Goal: Task Accomplishment & Management: Use online tool/utility

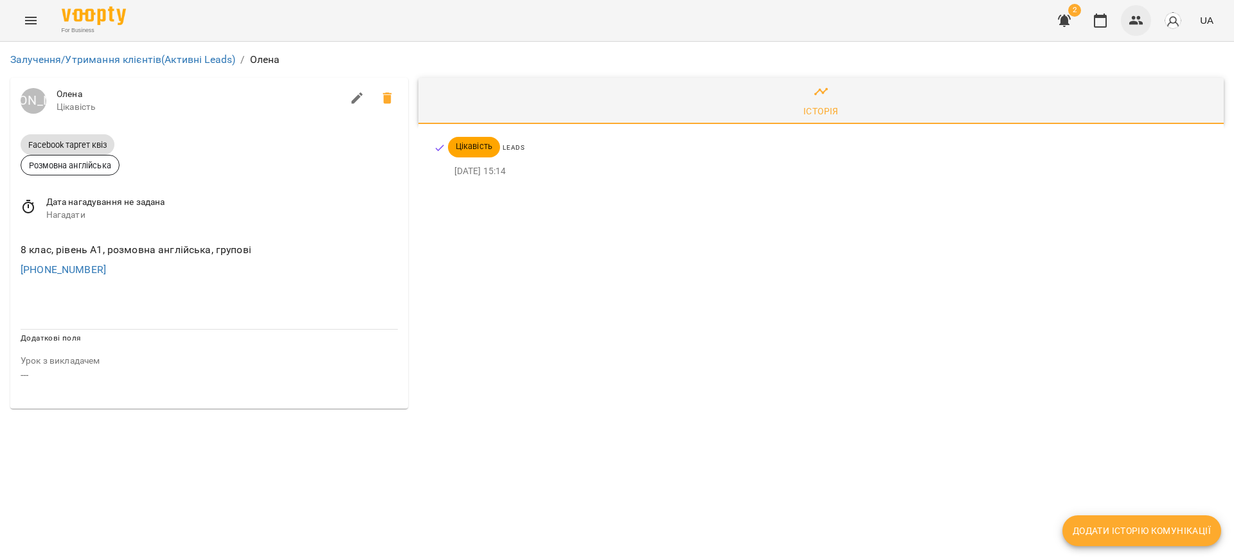
click at [1129, 22] on icon "button" at bounding box center [1136, 20] width 15 height 15
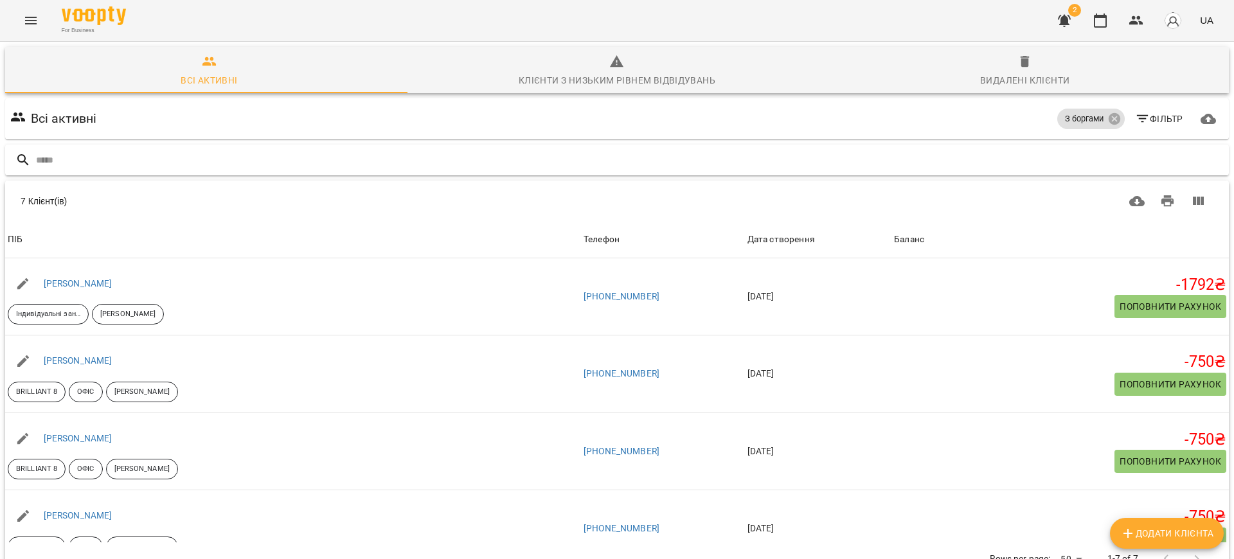
click at [239, 158] on input "text" at bounding box center [630, 160] width 1188 height 21
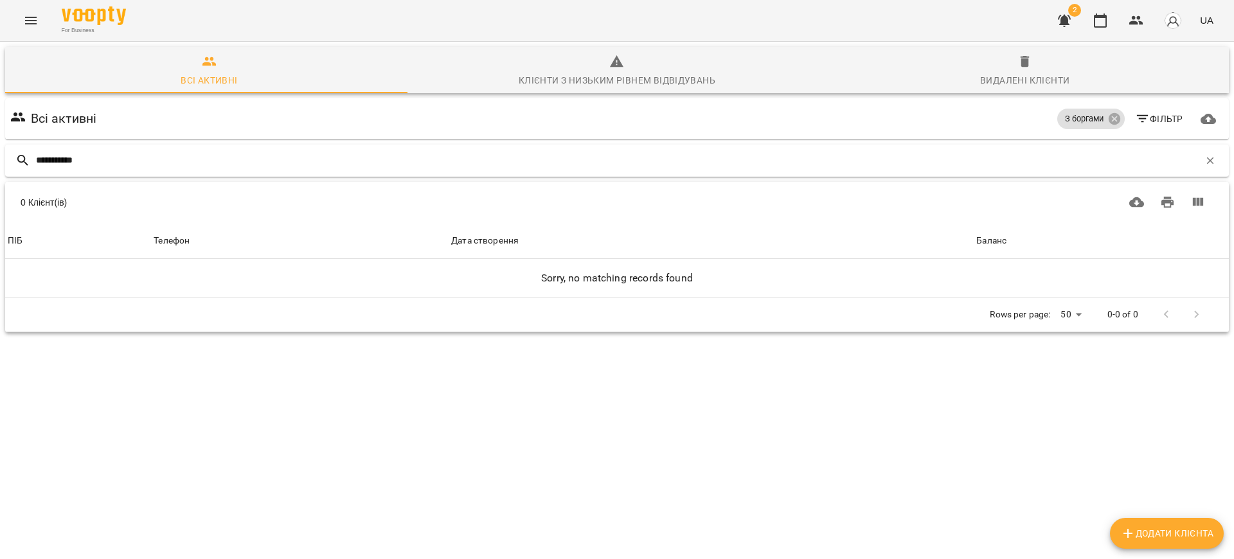
type input "**********"
click at [1108, 120] on icon at bounding box center [1114, 119] width 12 height 12
click at [203, 157] on input "**********" at bounding box center [618, 160] width 1164 height 21
click at [1147, 119] on span "Фільтр" at bounding box center [1159, 118] width 48 height 15
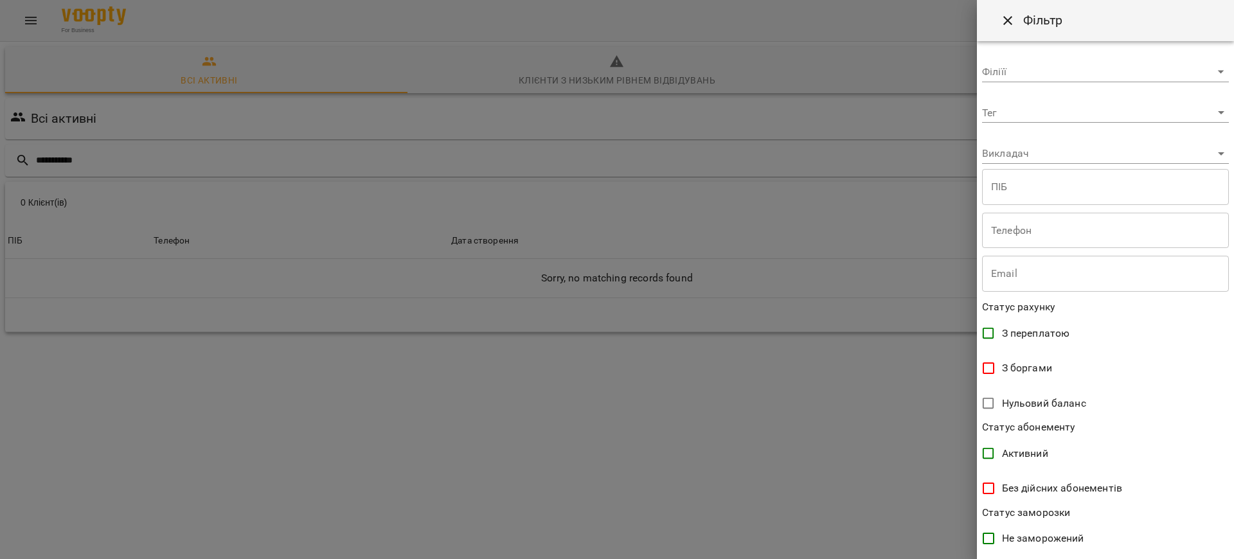
click at [1069, 113] on body "**********" at bounding box center [617, 214] width 1234 height 428
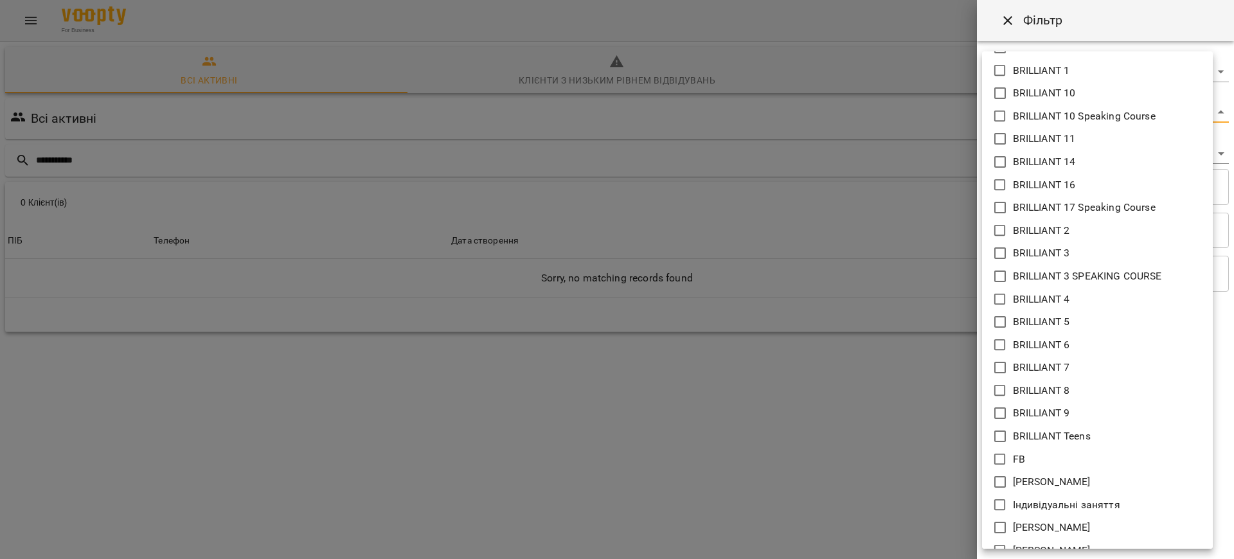
scroll to position [96, 0]
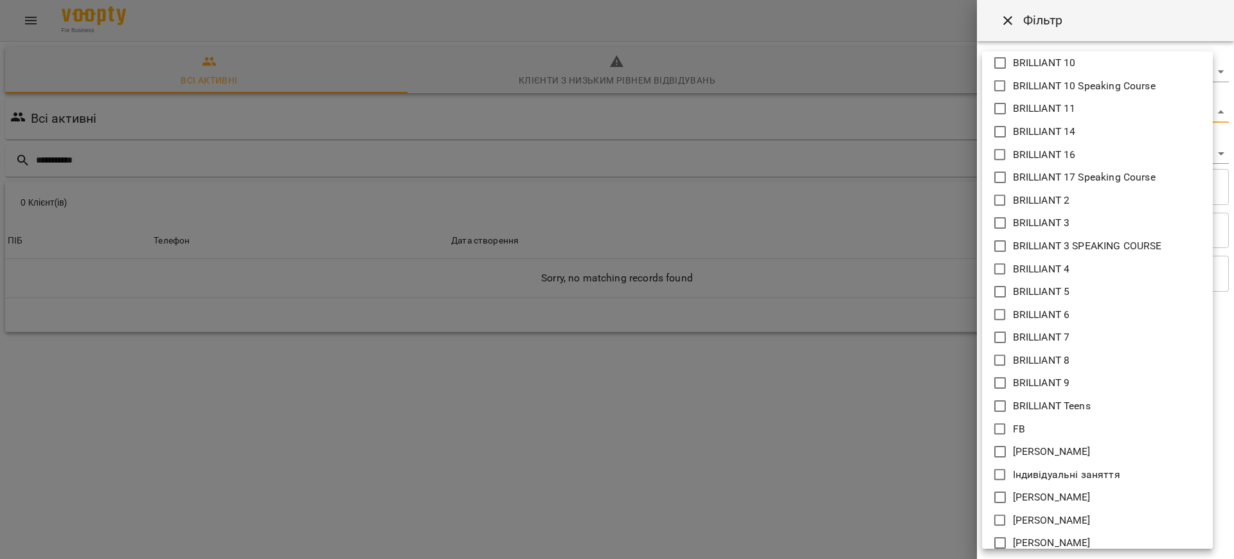
click at [1061, 359] on p "BRILLIANT 8" at bounding box center [1041, 360] width 57 height 15
type input "**********"
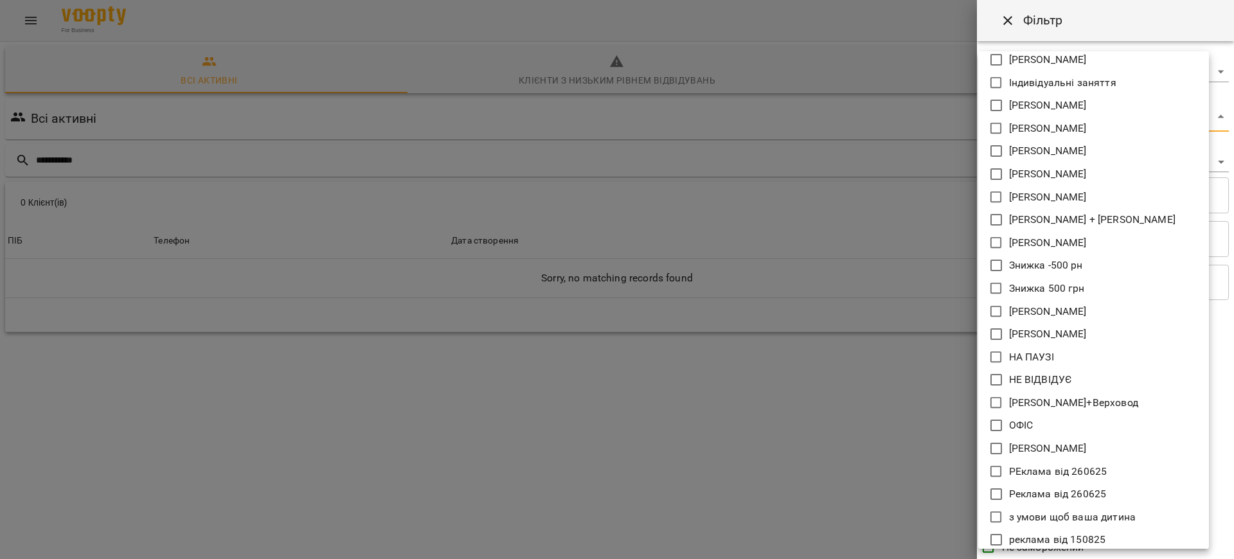
scroll to position [519, 0]
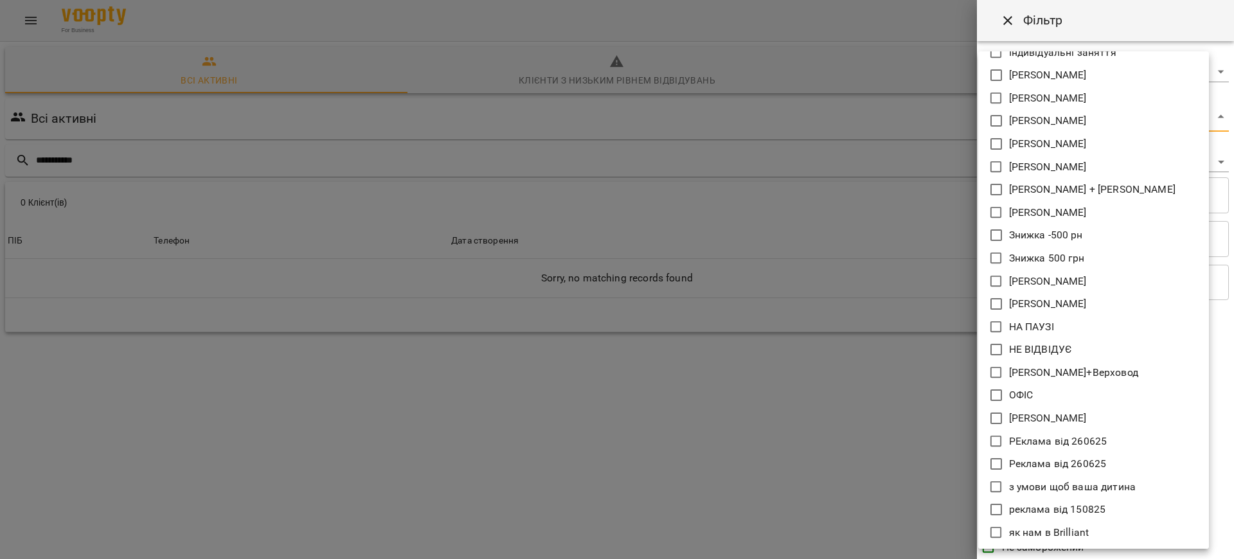
click at [1234, 386] on div at bounding box center [617, 279] width 1234 height 559
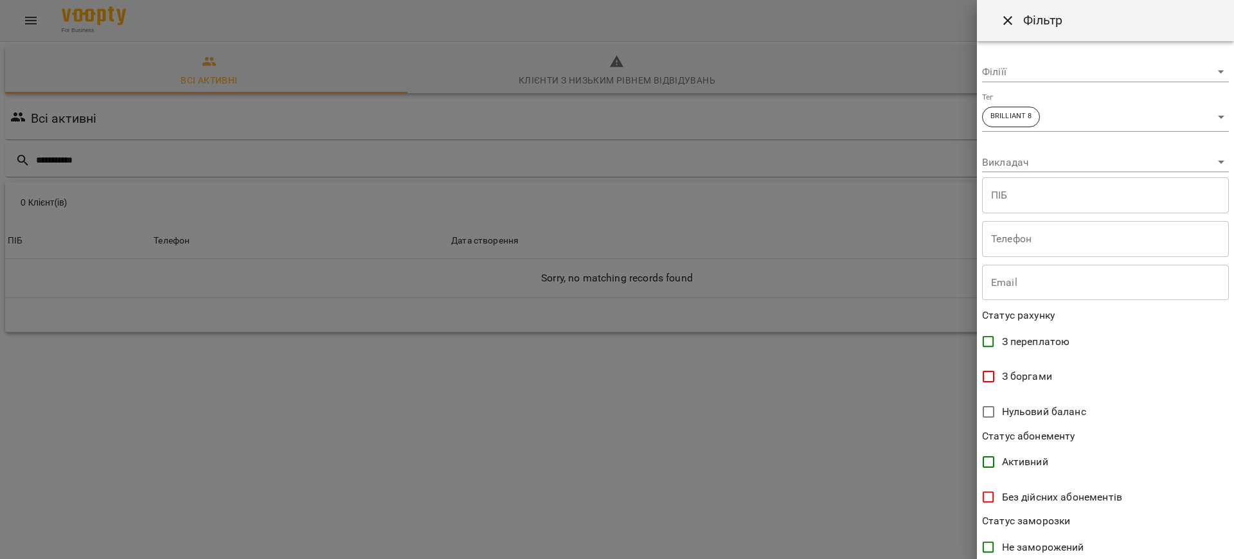
scroll to position [165, 0]
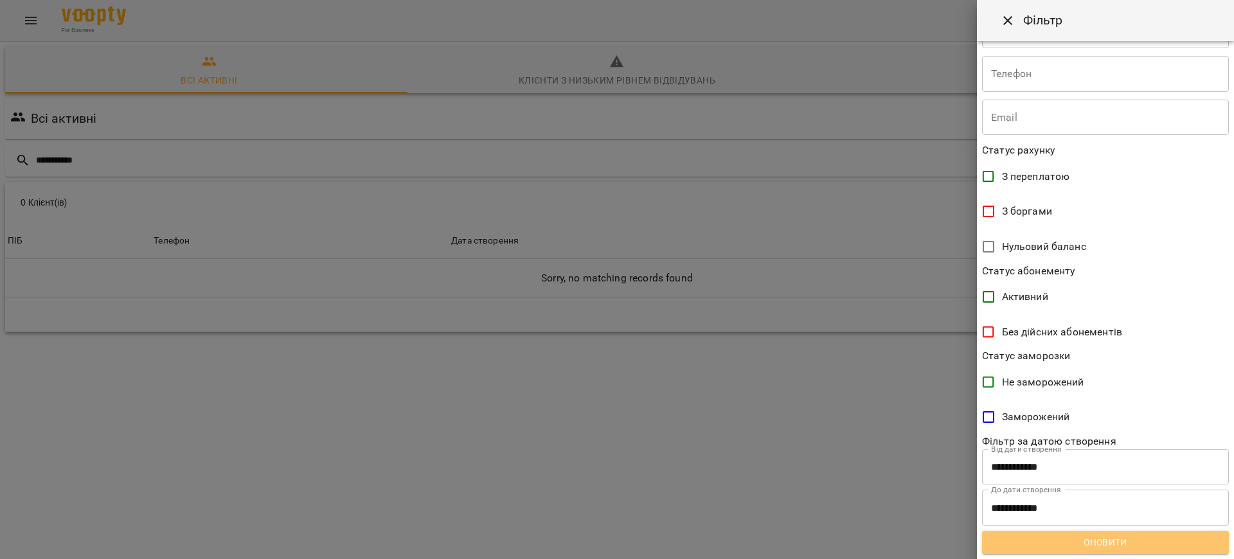
click at [1130, 543] on span "Оновити" at bounding box center [1106, 542] width 226 height 15
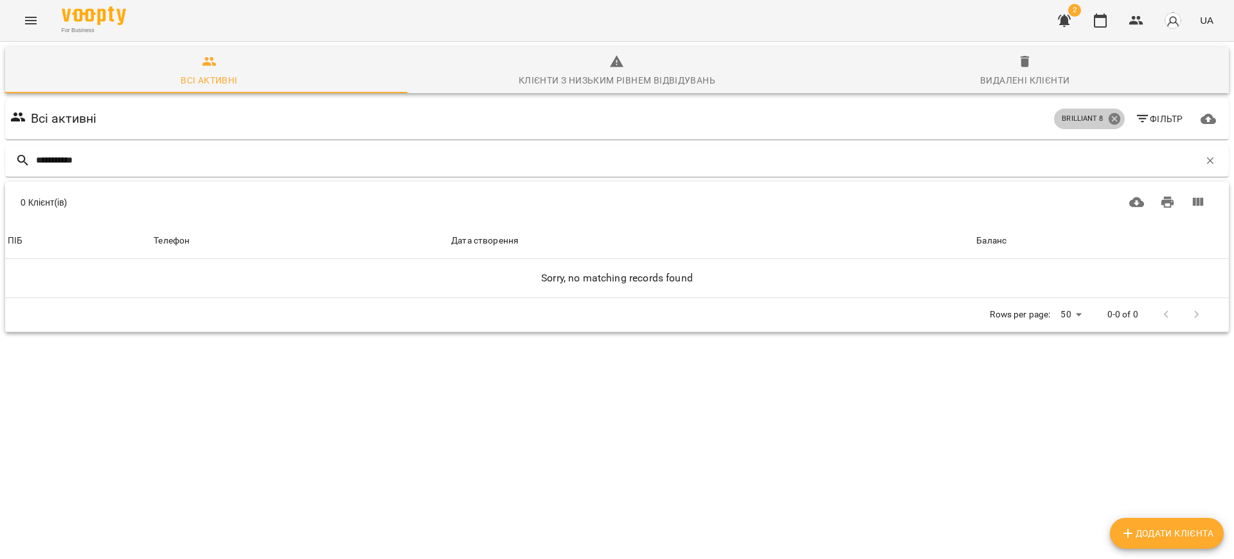
click at [1108, 116] on icon at bounding box center [1114, 119] width 12 height 12
click at [1200, 167] on button "button" at bounding box center [1211, 161] width 22 height 22
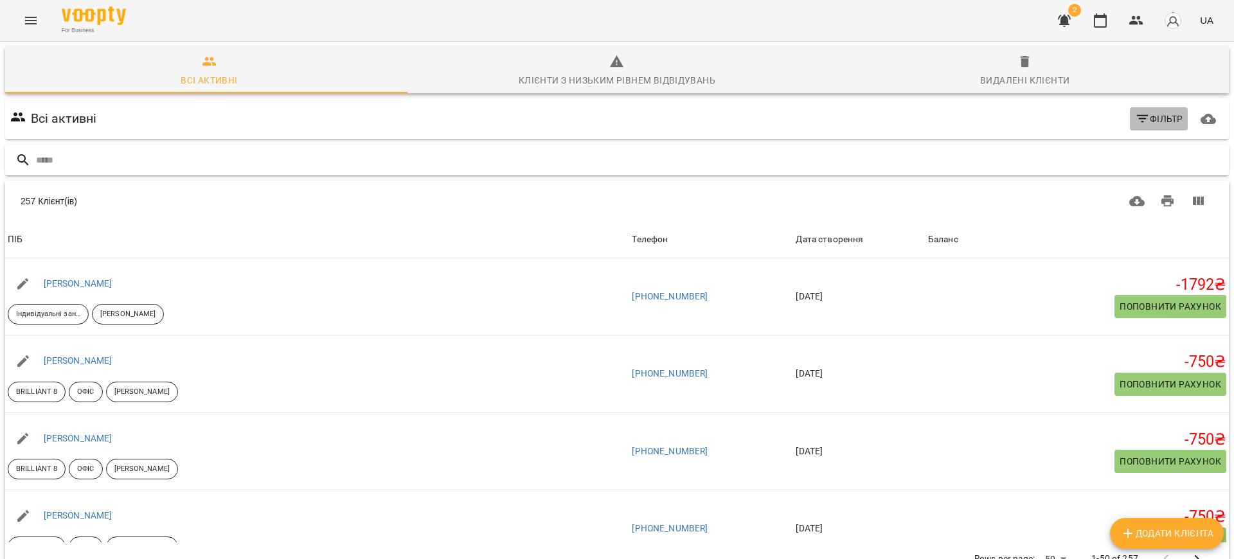
click at [1148, 118] on span "Фільтр" at bounding box center [1159, 118] width 48 height 15
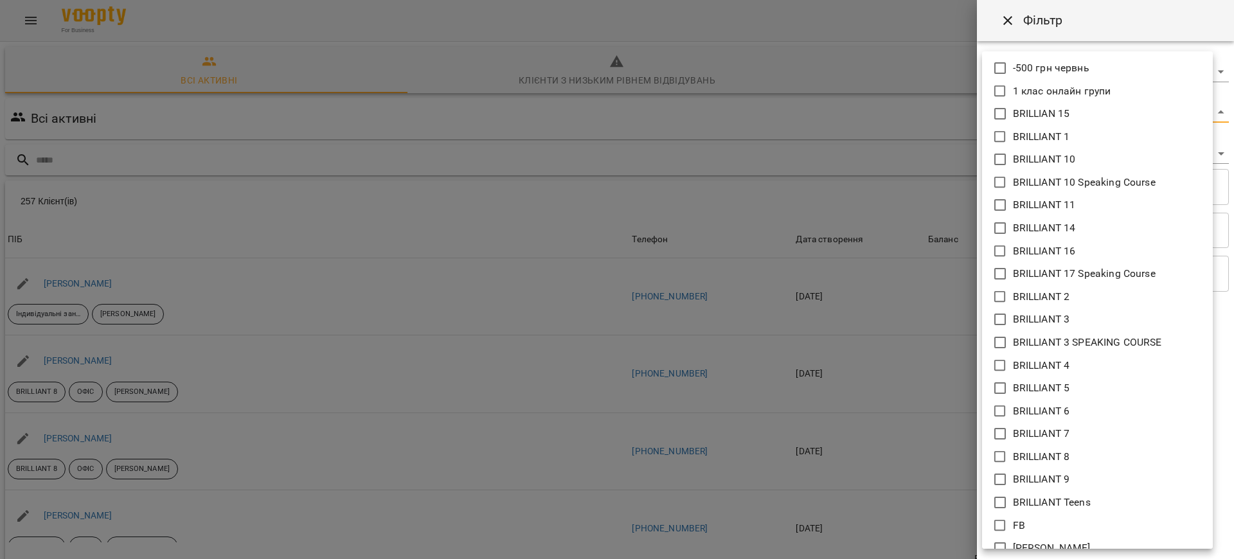
click at [1072, 112] on body "For Business 2 UA Всі активні Клієнти з низьким рівнем відвідувань Видалені клі…" at bounding box center [617, 336] width 1234 height 672
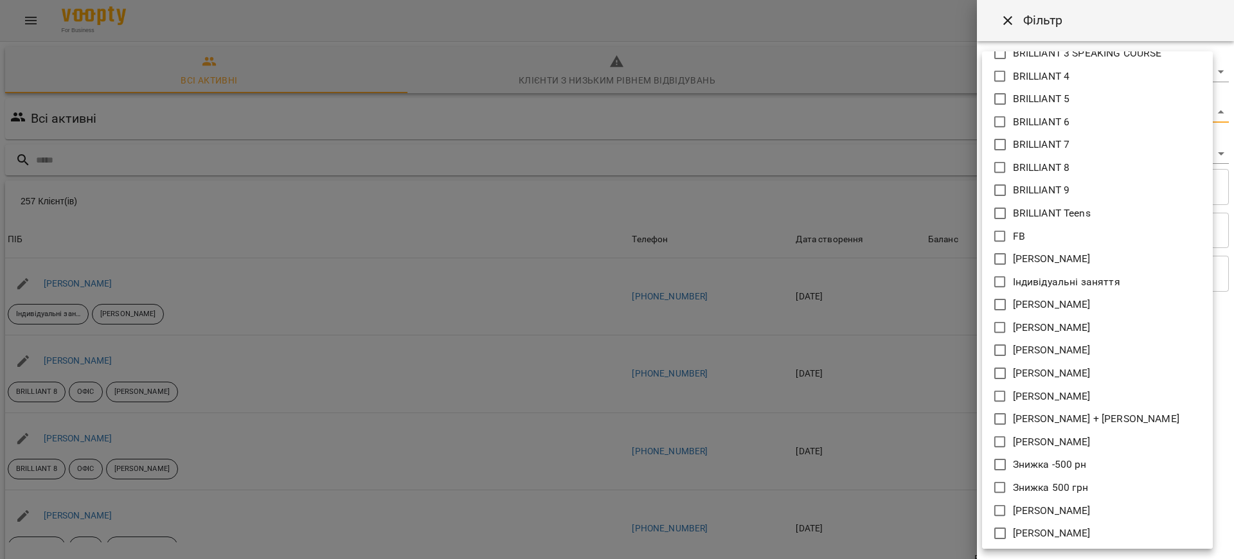
scroll to position [96, 0]
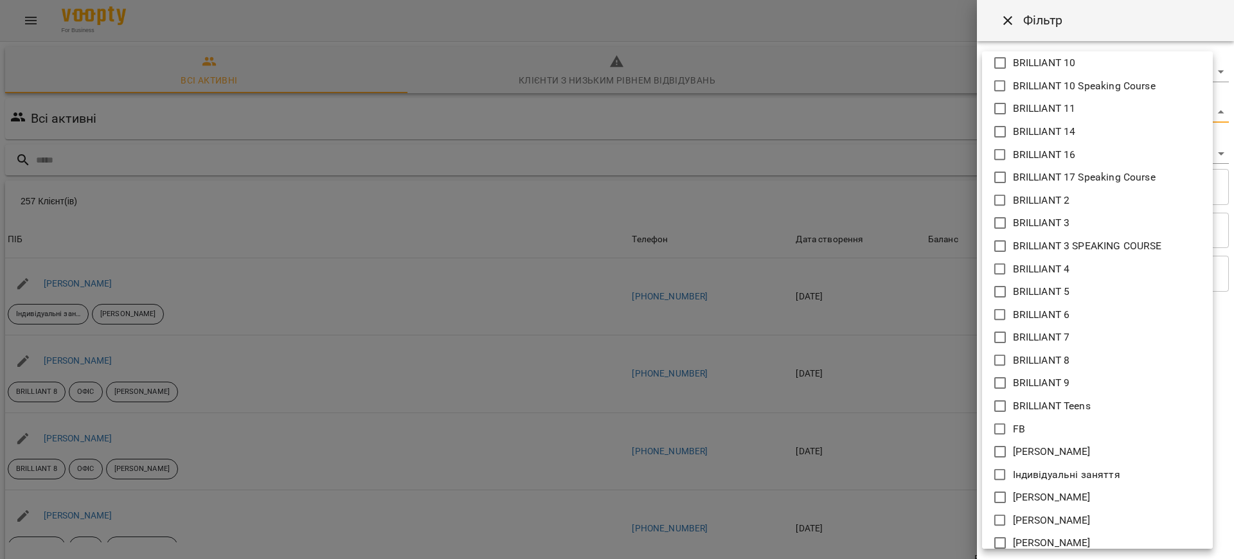
click at [1033, 353] on p "BRILLIANT 8" at bounding box center [1041, 360] width 57 height 15
type input "**********"
click at [1231, 264] on div at bounding box center [617, 279] width 1234 height 559
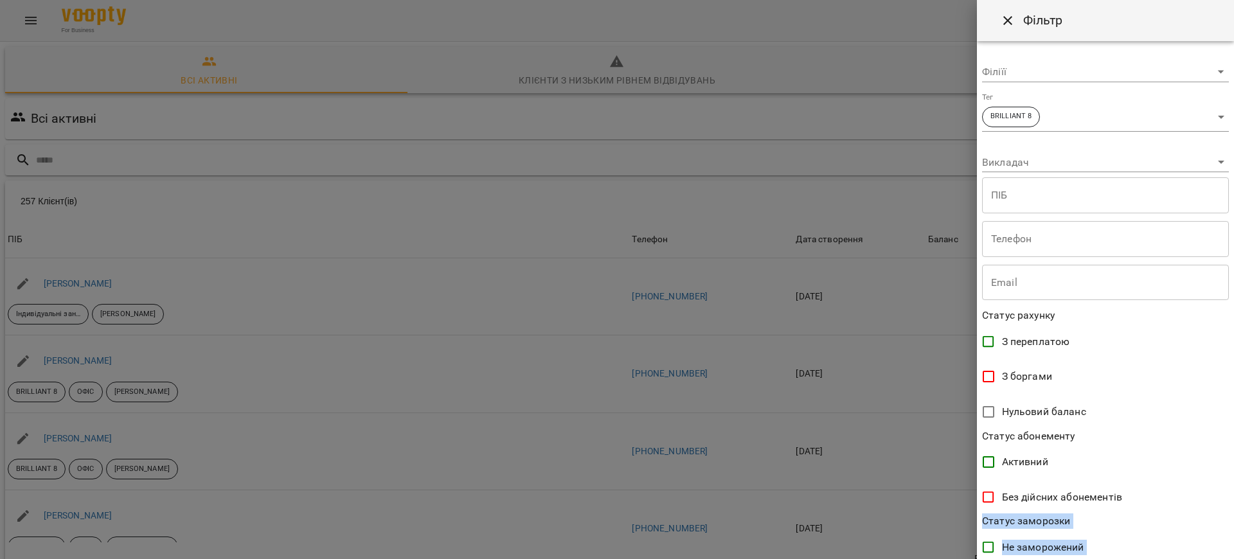
drag, startPoint x: 1231, startPoint y: 264, endPoint x: 1217, endPoint y: 480, distance: 215.8
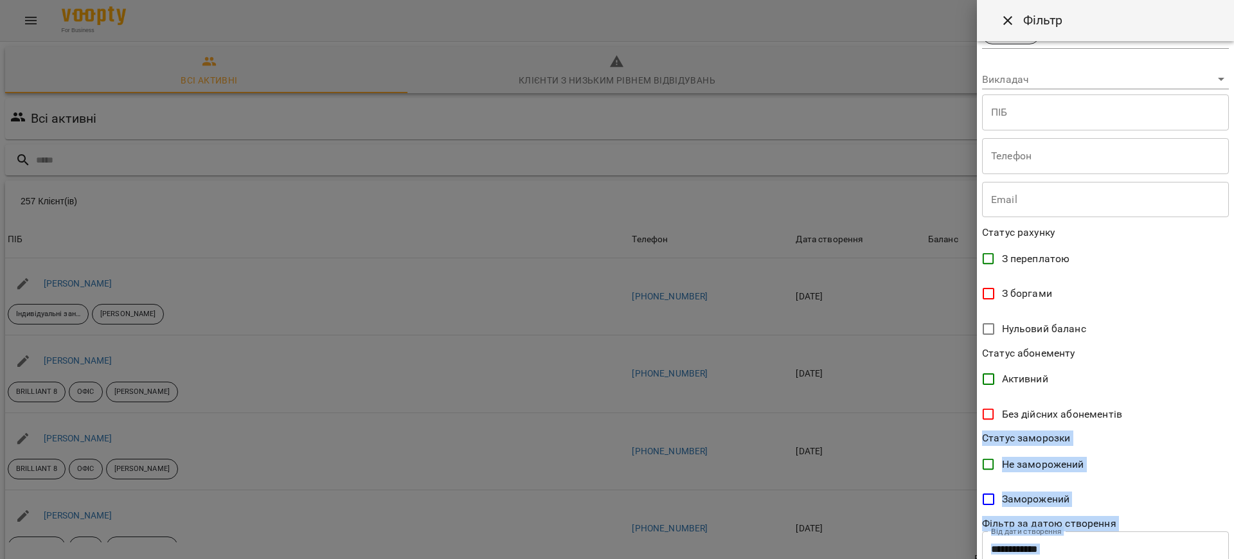
scroll to position [165, 0]
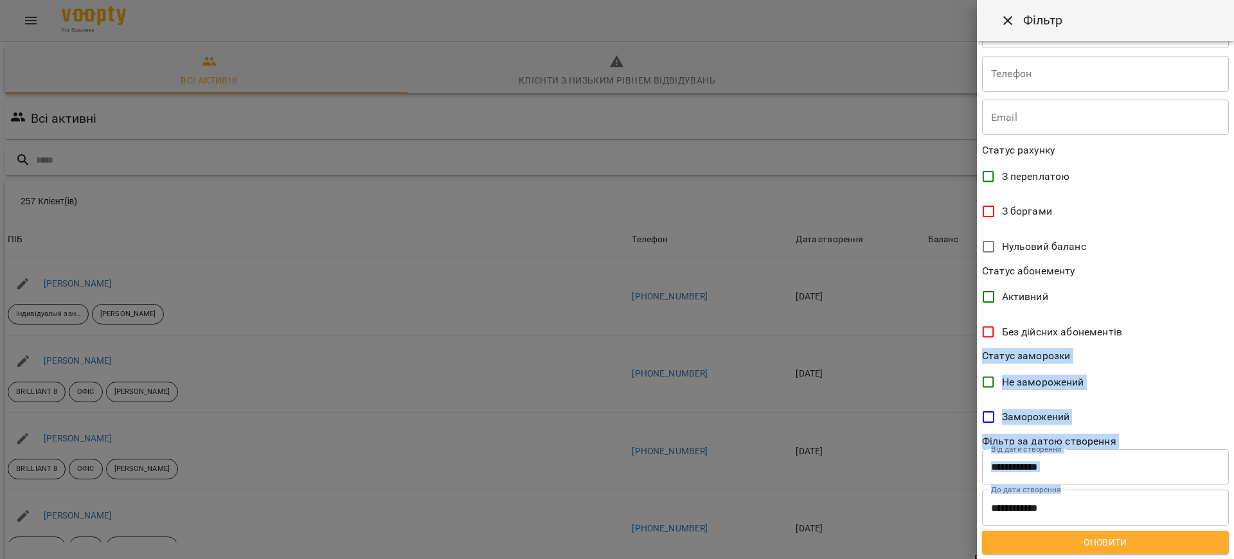
click at [1144, 545] on span "Оновити" at bounding box center [1106, 542] width 226 height 15
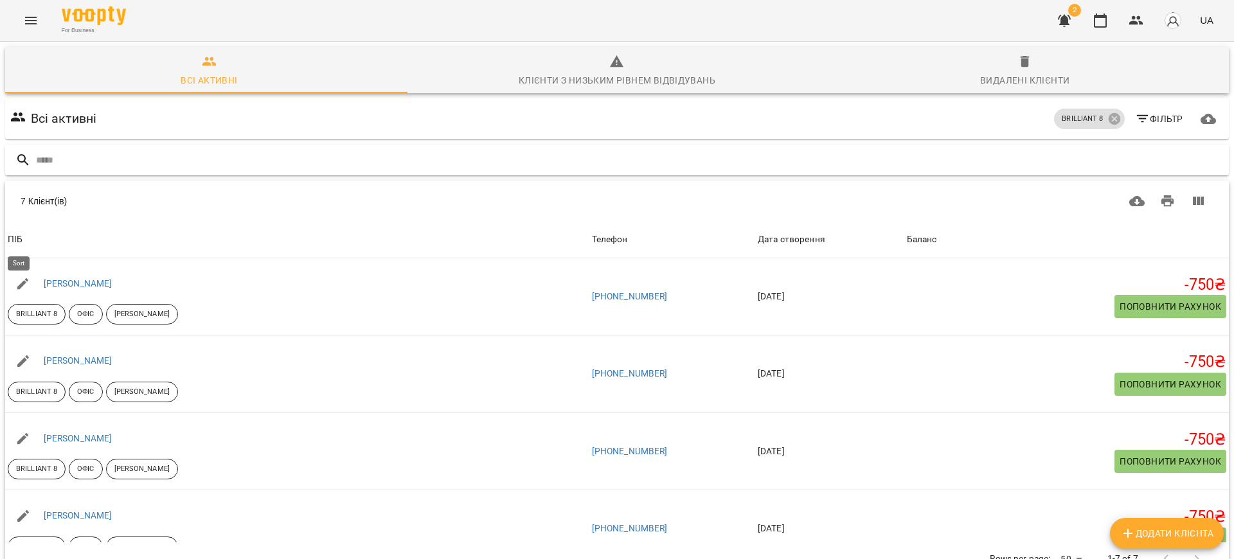
click at [15, 240] on div "ПІБ" at bounding box center [15, 239] width 15 height 15
drag, startPoint x: 50, startPoint y: 279, endPoint x: 261, endPoint y: 240, distance: 215.0
click at [264, 239] on span "ПІБ" at bounding box center [297, 239] width 579 height 15
click at [23, 237] on div "ПІБ" at bounding box center [15, 239] width 15 height 15
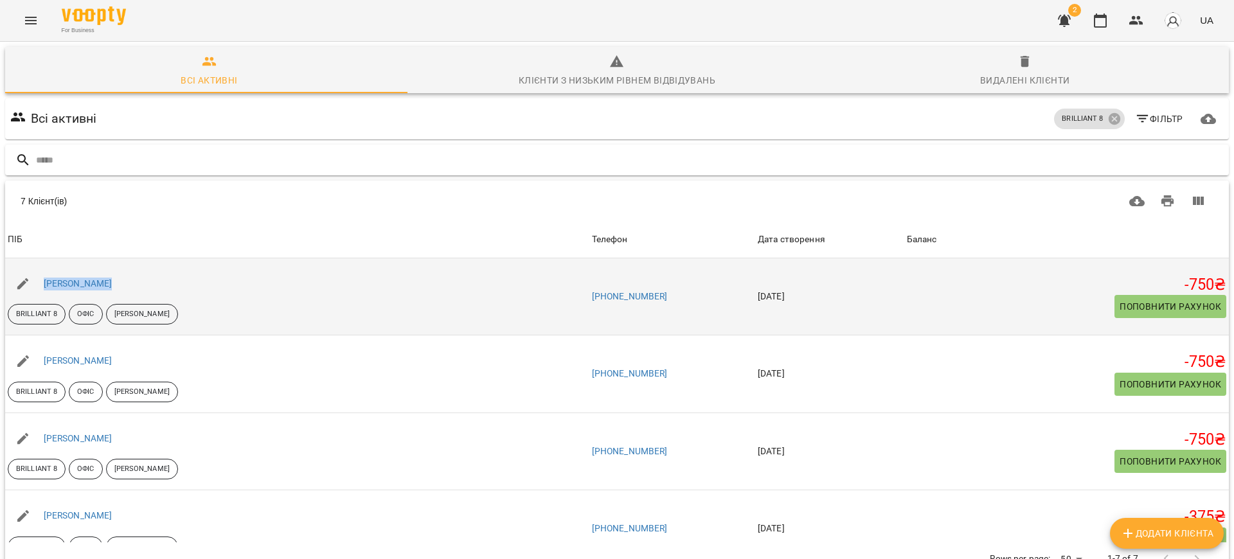
drag, startPoint x: 39, startPoint y: 283, endPoint x: 117, endPoint y: 285, distance: 78.5
click at [117, 285] on div "[PERSON_NAME]" at bounding box center [297, 284] width 584 height 36
copy link "[PERSON_NAME]"
